Goal: Use online tool/utility: Use online tool/utility

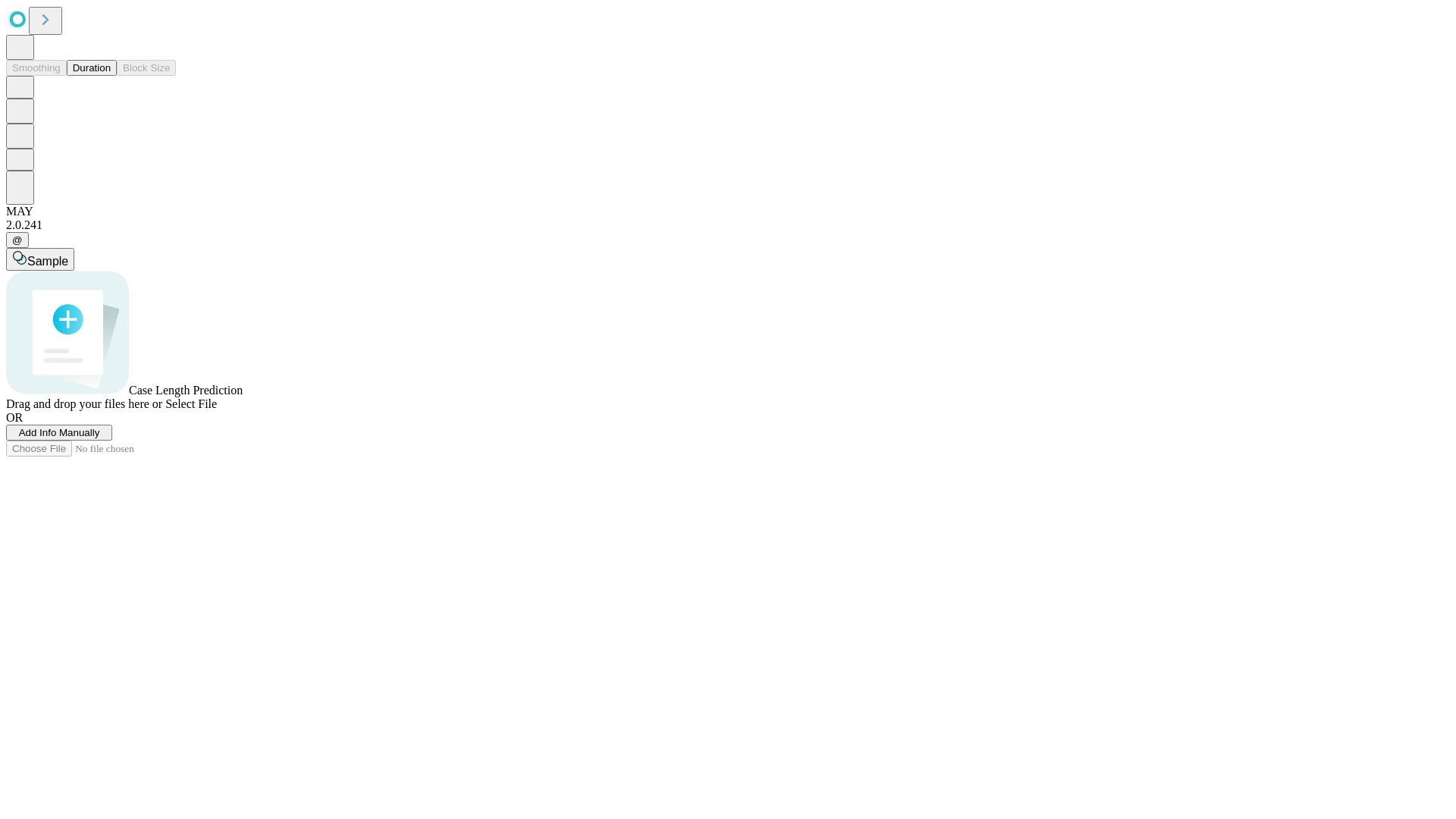
click at [110, 76] on button "Duration" at bounding box center [91, 67] width 50 height 16
click at [217, 410] on span "Select File" at bounding box center [190, 403] width 52 height 13
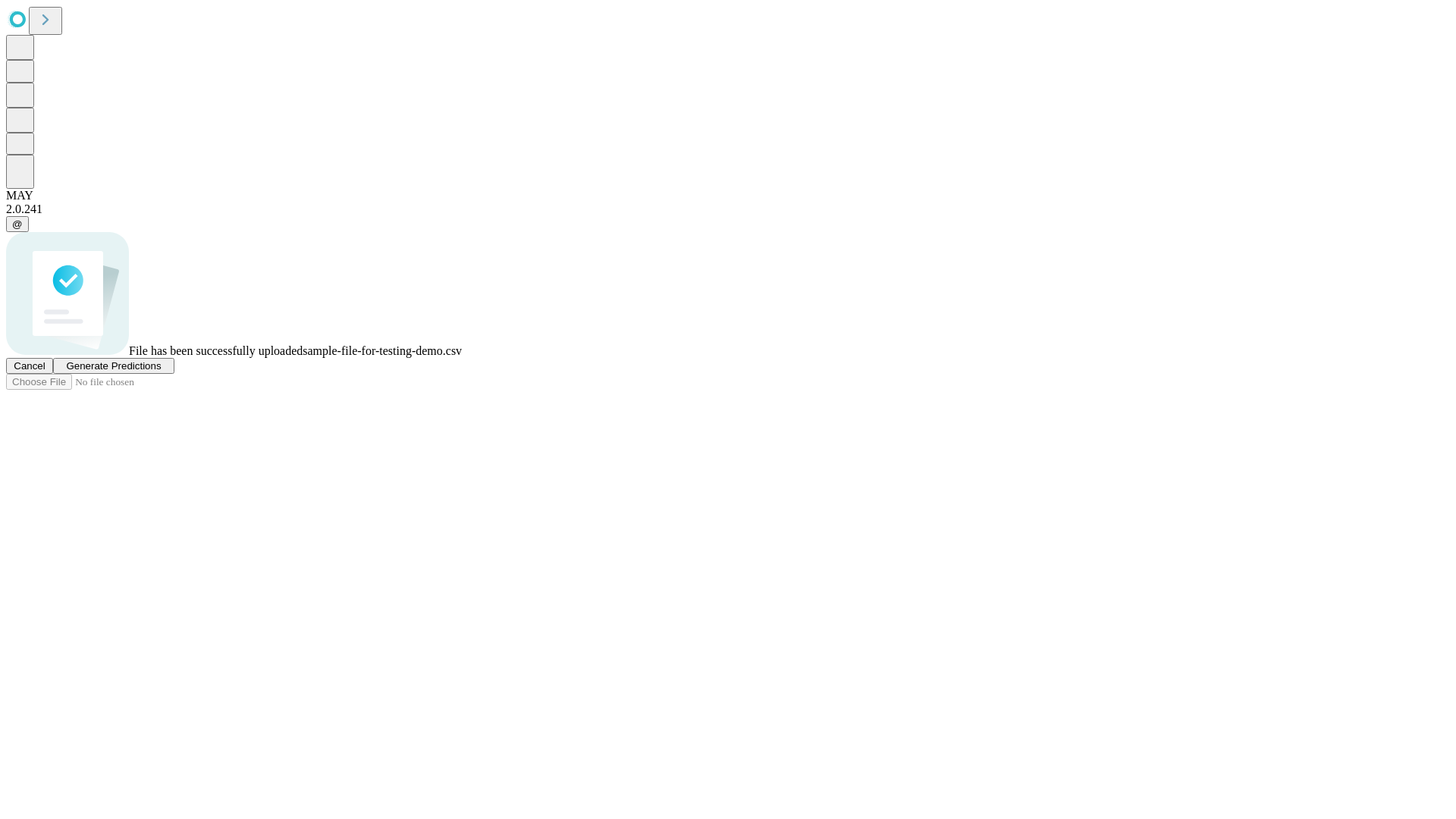
click at [161, 371] on span "Generate Predictions" at bounding box center [113, 366] width 95 height 12
